Goal: Task Accomplishment & Management: Use online tool/utility

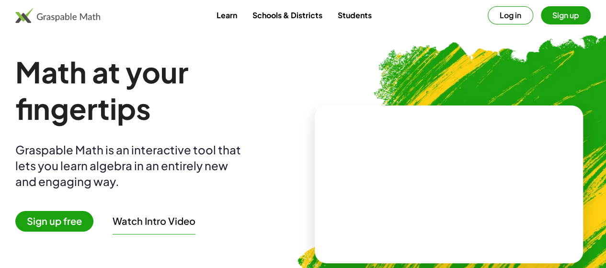
click at [492, 15] on button "Log in" at bounding box center [511, 15] width 46 height 18
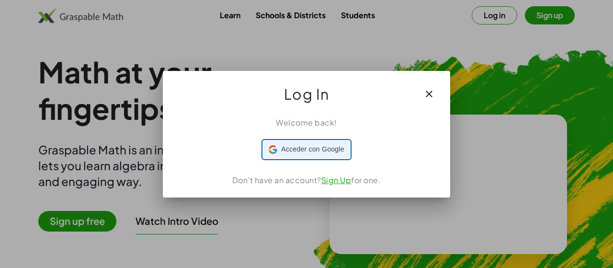
click at [324, 155] on div "Acceder con Google Acceder con Google. Se abre en una pestaña nueva" at bounding box center [306, 149] width 75 height 18
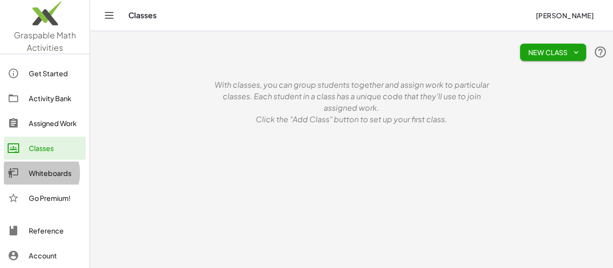
click at [67, 172] on div "Whiteboards" at bounding box center [55, 173] width 53 height 12
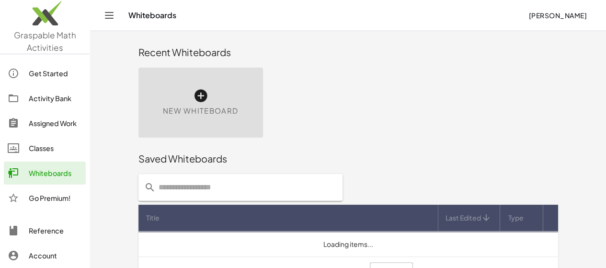
click at [193, 96] on icon at bounding box center [200, 95] width 15 height 15
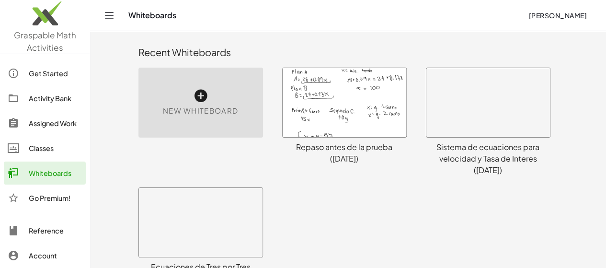
click at [193, 99] on icon at bounding box center [200, 95] width 15 height 15
click at [193, 94] on icon at bounding box center [200, 95] width 15 height 15
click at [193, 96] on icon at bounding box center [200, 95] width 15 height 15
click at [193, 102] on icon at bounding box center [200, 95] width 15 height 15
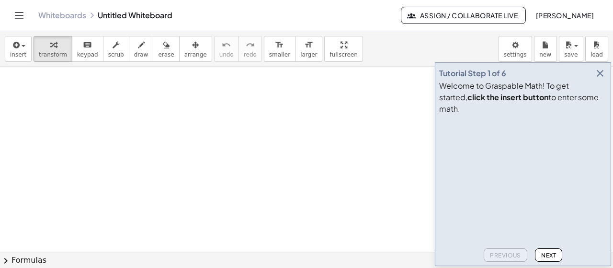
click at [601, 79] on icon "button" at bounding box center [601, 74] width 12 height 12
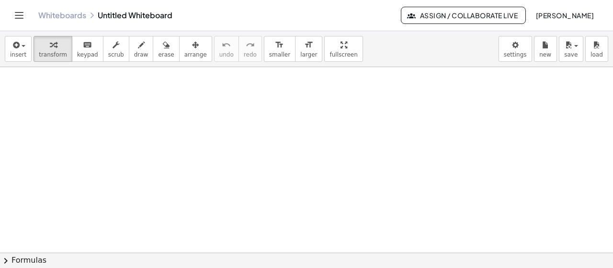
drag, startPoint x: 231, startPoint y: 114, endPoint x: 191, endPoint y: 155, distance: 57.6
click at [191, 155] on div at bounding box center [306, 253] width 613 height 372
click at [26, 47] on button "insert" at bounding box center [18, 49] width 27 height 26
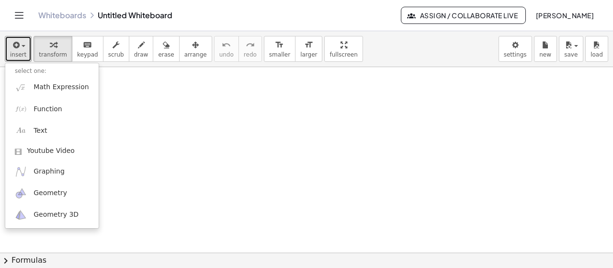
click at [403, 154] on div at bounding box center [306, 253] width 613 height 372
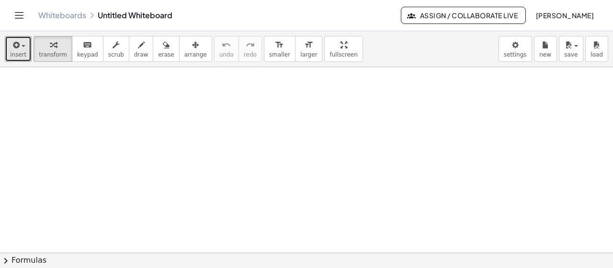
click at [16, 51] on span "insert" at bounding box center [18, 54] width 16 height 7
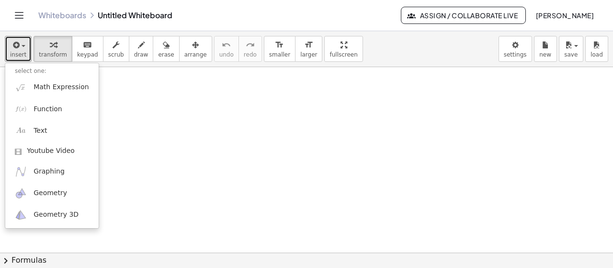
click at [198, 140] on div at bounding box center [306, 253] width 613 height 372
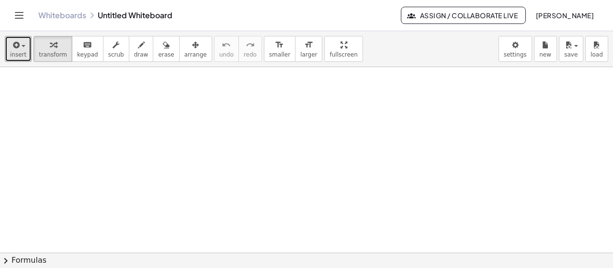
click at [96, 187] on div at bounding box center [306, 253] width 613 height 372
click at [134, 52] on span "draw" at bounding box center [141, 54] width 14 height 7
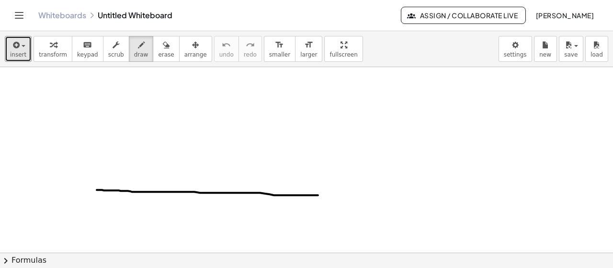
drag, startPoint x: 97, startPoint y: 189, endPoint x: 318, endPoint y: 195, distance: 221.5
click at [318, 195] on div at bounding box center [306, 253] width 613 height 372
drag, startPoint x: 316, startPoint y: 192, endPoint x: 314, endPoint y: 197, distance: 5.2
click at [314, 197] on div at bounding box center [306, 253] width 613 height 372
drag, startPoint x: 97, startPoint y: 192, endPoint x: 138, endPoint y: 196, distance: 40.9
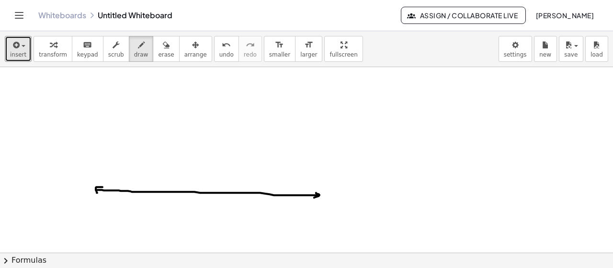
click at [103, 186] on div at bounding box center [306, 253] width 613 height 372
drag, startPoint x: 195, startPoint y: 191, endPoint x: 318, endPoint y: 121, distance: 141.4
click at [318, 121] on div at bounding box center [306, 253] width 613 height 372
drag, startPoint x: 314, startPoint y: 117, endPoint x: 312, endPoint y: 136, distance: 18.3
click at [319, 125] on div at bounding box center [306, 253] width 613 height 372
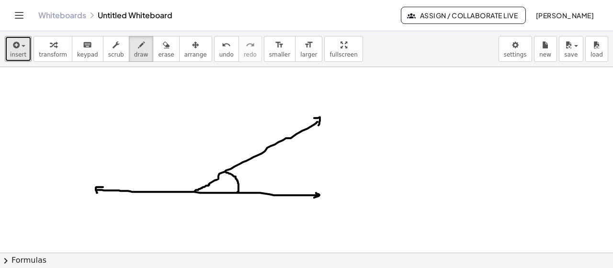
drag, startPoint x: 238, startPoint y: 191, endPoint x: 226, endPoint y: 172, distance: 22.8
click at [226, 172] on div at bounding box center [306, 253] width 613 height 372
drag, startPoint x: 259, startPoint y: 170, endPoint x: 263, endPoint y: 180, distance: 10.8
click at [263, 180] on div at bounding box center [306, 253] width 613 height 372
drag, startPoint x: 177, startPoint y: 185, endPoint x: 210, endPoint y: 181, distance: 33.2
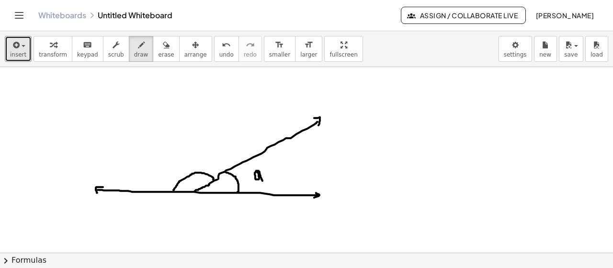
click at [210, 181] on div at bounding box center [306, 253] width 613 height 372
drag, startPoint x: 182, startPoint y: 168, endPoint x: 183, endPoint y: 159, distance: 9.6
click at [183, 159] on div at bounding box center [306, 253] width 613 height 372
click at [188, 164] on div at bounding box center [306, 253] width 613 height 372
drag, startPoint x: 395, startPoint y: 120, endPoint x: 390, endPoint y: 111, distance: 10.5
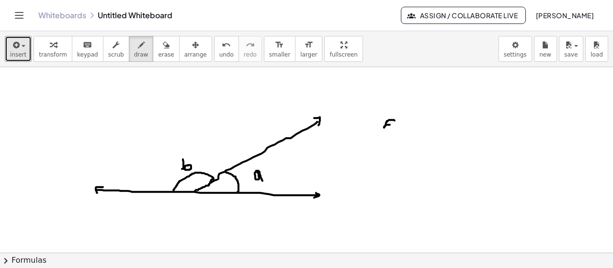
click at [389, 124] on div at bounding box center [306, 253] width 613 height 372
drag, startPoint x: 203, startPoint y: 46, endPoint x: 257, endPoint y: 65, distance: 57.1
click at [222, 47] on icon "undo" at bounding box center [226, 45] width 9 height 12
drag, startPoint x: 402, startPoint y: 135, endPoint x: 411, endPoint y: 143, distance: 12.9
click at [407, 145] on div at bounding box center [306, 253] width 613 height 372
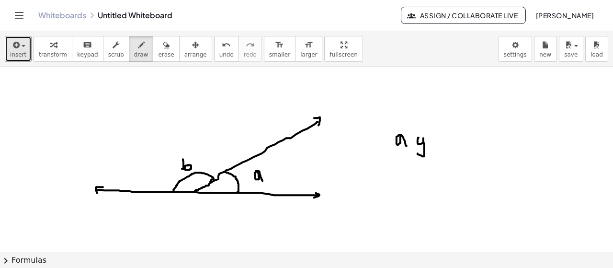
drag, startPoint x: 419, startPoint y: 137, endPoint x: 428, endPoint y: 148, distance: 14.6
click at [419, 152] on div at bounding box center [306, 253] width 613 height 372
drag, startPoint x: 437, startPoint y: 145, endPoint x: 438, endPoint y: 128, distance: 16.8
click at [438, 128] on div at bounding box center [306, 253] width 613 height 372
click at [441, 139] on div at bounding box center [306, 253] width 613 height 372
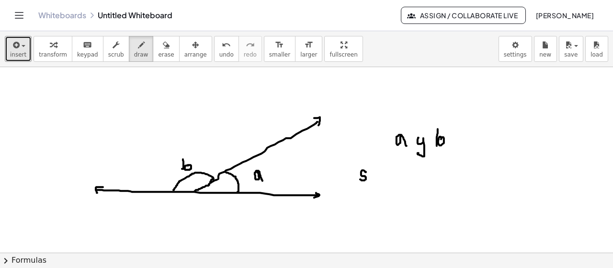
drag, startPoint x: 365, startPoint y: 171, endPoint x: 366, endPoint y: 178, distance: 7.7
click at [361, 179] on div at bounding box center [306, 253] width 613 height 372
click at [371, 172] on div at bounding box center [306, 253] width 613 height 372
drag, startPoint x: 378, startPoint y: 170, endPoint x: 385, endPoint y: 179, distance: 11.9
click at [385, 179] on div at bounding box center [306, 253] width 613 height 372
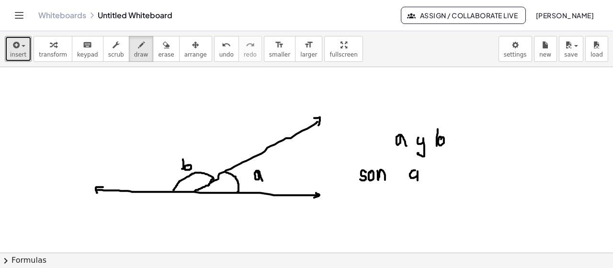
drag, startPoint x: 416, startPoint y: 170, endPoint x: 421, endPoint y: 177, distance: 9.6
click at [418, 180] on div at bounding box center [306, 253] width 613 height 372
click at [427, 162] on div at bounding box center [306, 253] width 613 height 372
drag, startPoint x: 430, startPoint y: 171, endPoint x: 434, endPoint y: 186, distance: 15.8
click at [428, 187] on div at bounding box center [306, 253] width 613 height 372
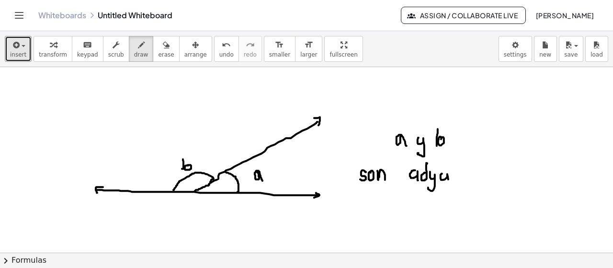
drag, startPoint x: 442, startPoint y: 173, endPoint x: 450, endPoint y: 185, distance: 13.8
click at [450, 185] on div at bounding box center [306, 253] width 613 height 372
drag, startPoint x: 444, startPoint y: 173, endPoint x: 464, endPoint y: 177, distance: 20.5
click at [449, 175] on div at bounding box center [306, 253] width 613 height 372
drag, startPoint x: 460, startPoint y: 173, endPoint x: 462, endPoint y: 181, distance: 7.4
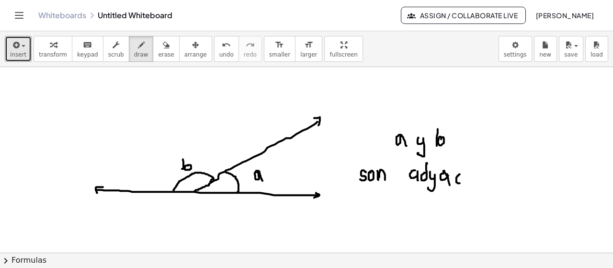
click at [462, 181] on div at bounding box center [306, 253] width 613 height 372
drag, startPoint x: 467, startPoint y: 177, endPoint x: 472, endPoint y: 179, distance: 5.4
click at [472, 179] on div at bounding box center [306, 253] width 613 height 372
drag, startPoint x: 478, startPoint y: 179, endPoint x: 485, endPoint y: 184, distance: 8.2
click at [485, 184] on div at bounding box center [306, 253] width 613 height 372
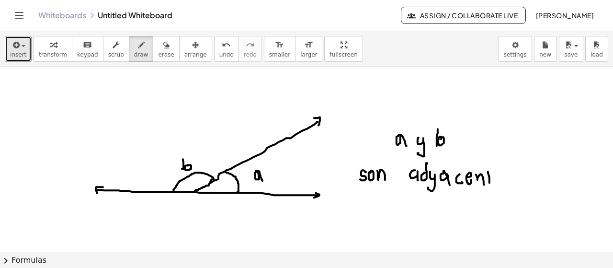
drag, startPoint x: 490, startPoint y: 182, endPoint x: 486, endPoint y: 173, distance: 9.7
click at [488, 171] on div at bounding box center [306, 253] width 613 height 372
click at [492, 176] on div at bounding box center [306, 253] width 613 height 372
click at [500, 182] on div at bounding box center [306, 253] width 613 height 372
drag, startPoint x: 509, startPoint y: 173, endPoint x: 504, endPoint y: 183, distance: 10.3
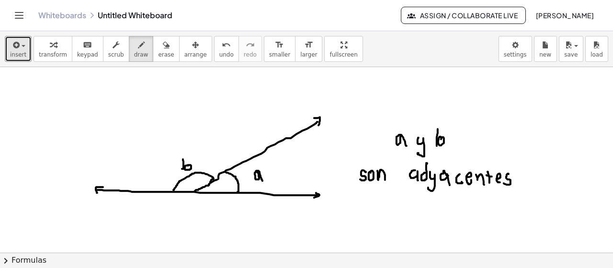
click at [504, 183] on div at bounding box center [306, 253] width 613 height 372
drag, startPoint x: 384, startPoint y: 214, endPoint x: 394, endPoint y: 216, distance: 9.8
click at [389, 220] on div at bounding box center [306, 253] width 613 height 372
drag, startPoint x: 397, startPoint y: 213, endPoint x: 397, endPoint y: 220, distance: 6.7
click at [397, 220] on div at bounding box center [306, 253] width 613 height 372
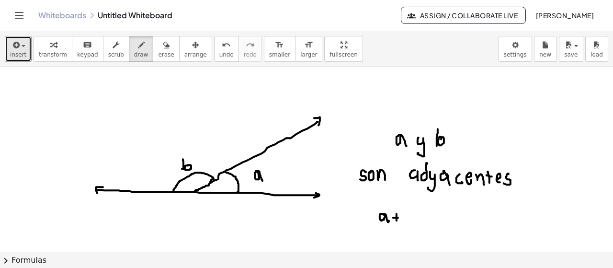
click at [399, 217] on div at bounding box center [306, 253] width 613 height 372
drag, startPoint x: 405, startPoint y: 220, endPoint x: 403, endPoint y: 208, distance: 12.1
click at [403, 208] on div at bounding box center [306, 253] width 613 height 372
click at [407, 216] on div at bounding box center [306, 253] width 613 height 372
drag, startPoint x: 418, startPoint y: 214, endPoint x: 425, endPoint y: 216, distance: 7.0
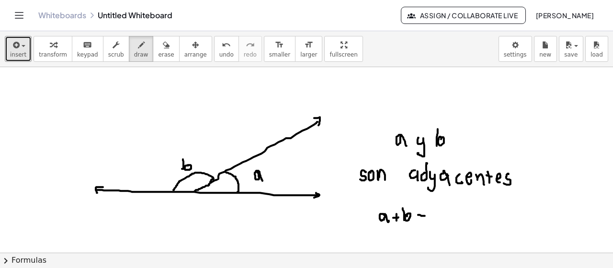
click at [426, 216] on div at bounding box center [306, 253] width 613 height 372
drag, startPoint x: 419, startPoint y: 219, endPoint x: 425, endPoint y: 220, distance: 5.8
click at [425, 220] on div at bounding box center [306, 253] width 613 height 372
drag, startPoint x: 440, startPoint y: 211, endPoint x: 442, endPoint y: 223, distance: 12.2
click at [442, 223] on div at bounding box center [306, 253] width 613 height 372
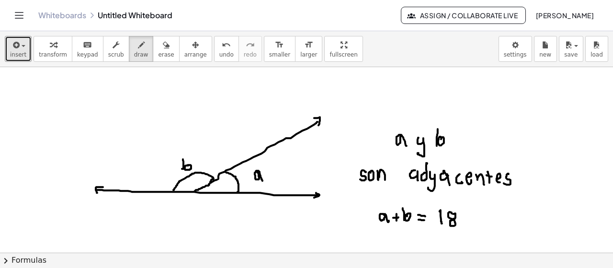
click at [453, 213] on div at bounding box center [306, 253] width 613 height 372
click at [467, 217] on div at bounding box center [306, 253] width 613 height 372
click at [479, 215] on div at bounding box center [306, 253] width 613 height 372
click at [195, 191] on div at bounding box center [306, 253] width 613 height 372
click at [195, 190] on div at bounding box center [306, 253] width 613 height 372
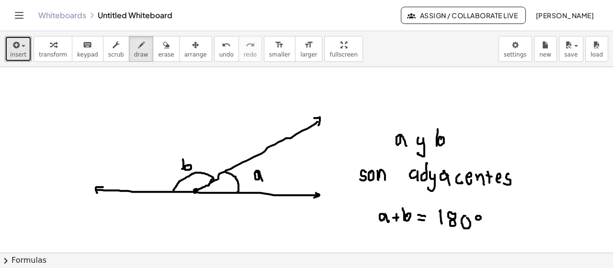
drag, startPoint x: 195, startPoint y: 190, endPoint x: 203, endPoint y: 187, distance: 9.3
click at [196, 191] on div at bounding box center [306, 253] width 613 height 372
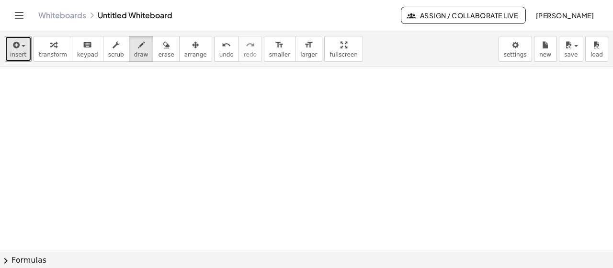
scroll to position [186, 0]
drag, startPoint x: 123, startPoint y: 130, endPoint x: 162, endPoint y: 195, distance: 75.5
click at [162, 195] on div at bounding box center [306, 160] width 613 height 559
drag, startPoint x: 162, startPoint y: 195, endPoint x: 224, endPoint y: 107, distance: 107.7
click at [224, 107] on div at bounding box center [306, 160] width 613 height 559
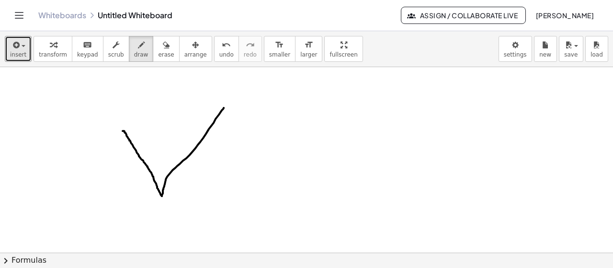
click at [220, 56] on span "undo" at bounding box center [227, 54] width 14 height 7
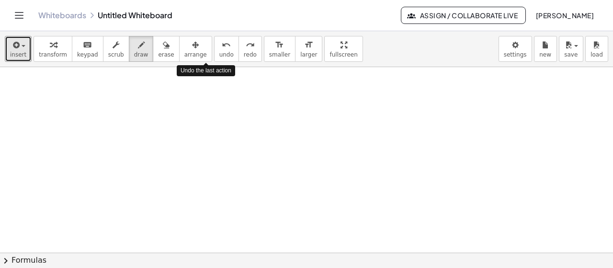
click at [220, 56] on span "undo" at bounding box center [227, 54] width 14 height 7
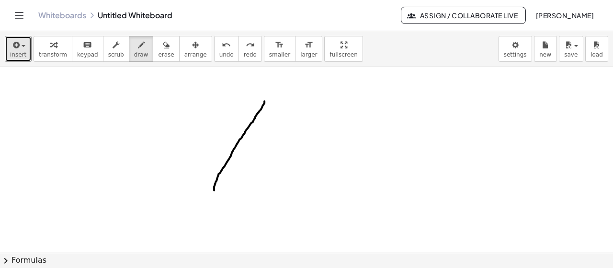
drag, startPoint x: 265, startPoint y: 101, endPoint x: 214, endPoint y: 189, distance: 101.5
click at [214, 189] on div at bounding box center [306, 160] width 613 height 559
drag, startPoint x: 213, startPoint y: 185, endPoint x: 202, endPoint y: 118, distance: 68.1
click at [202, 118] on div at bounding box center [306, 160] width 613 height 559
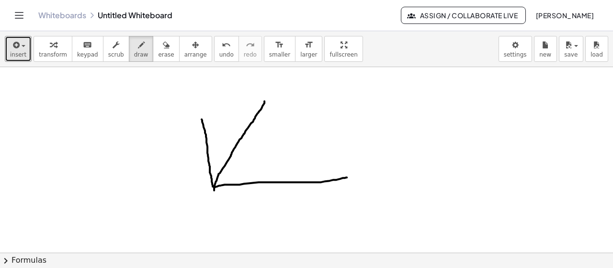
drag, startPoint x: 214, startPoint y: 186, endPoint x: 347, endPoint y: 176, distance: 133.1
click at [347, 176] on div at bounding box center [306, 160] width 613 height 559
drag, startPoint x: 342, startPoint y: 171, endPoint x: 335, endPoint y: 164, distance: 10.2
click at [345, 183] on div at bounding box center [306, 160] width 613 height 559
drag, startPoint x: 198, startPoint y: 122, endPoint x: 206, endPoint y: 123, distance: 7.8
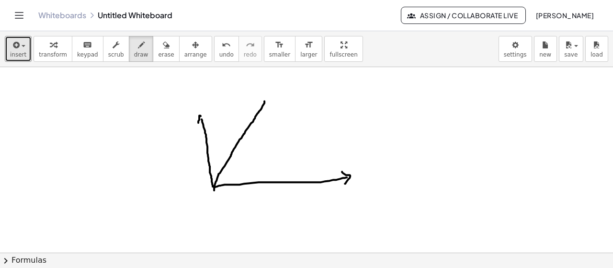
click at [206, 123] on div at bounding box center [306, 160] width 613 height 559
click at [265, 102] on div at bounding box center [306, 160] width 613 height 559
drag, startPoint x: 266, startPoint y: 181, endPoint x: 235, endPoint y: 148, distance: 45.1
click at [235, 148] on div at bounding box center [306, 160] width 613 height 559
drag, startPoint x: 289, startPoint y: 146, endPoint x: 280, endPoint y: 152, distance: 10.6
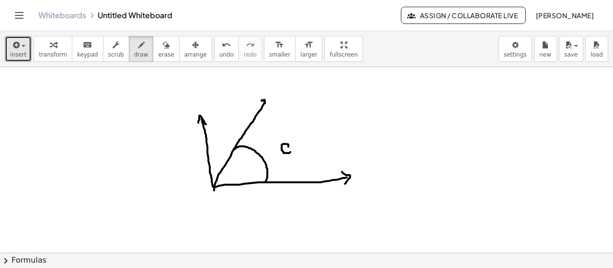
click at [290, 151] on div at bounding box center [306, 160] width 613 height 559
drag, startPoint x: 208, startPoint y: 151, endPoint x: 228, endPoint y: 151, distance: 20.1
click at [228, 151] on div at bounding box center [306, 160] width 613 height 559
drag, startPoint x: 225, startPoint y: 124, endPoint x: 235, endPoint y: 106, distance: 20.6
click at [227, 115] on div at bounding box center [306, 160] width 613 height 559
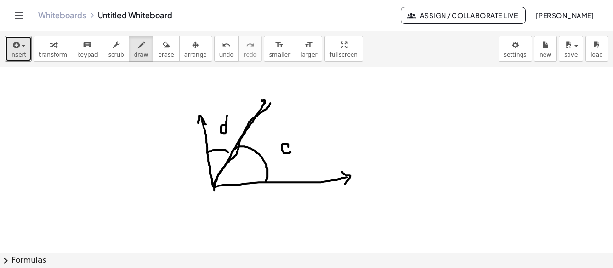
drag, startPoint x: 214, startPoint y: 182, endPoint x: 266, endPoint y: 104, distance: 93.3
click at [266, 104] on div at bounding box center [306, 160] width 613 height 559
drag, startPoint x: 260, startPoint y: 103, endPoint x: 272, endPoint y: 112, distance: 15.0
click at [271, 108] on div at bounding box center [306, 160] width 613 height 559
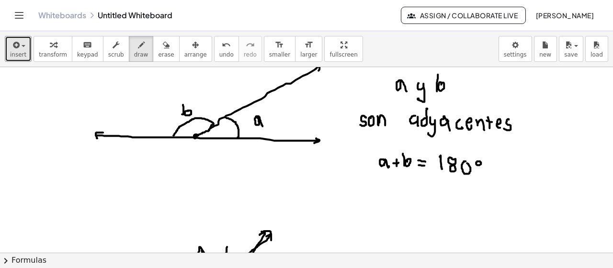
scroll to position [0, 0]
